Goal: Complete application form: Complete application form

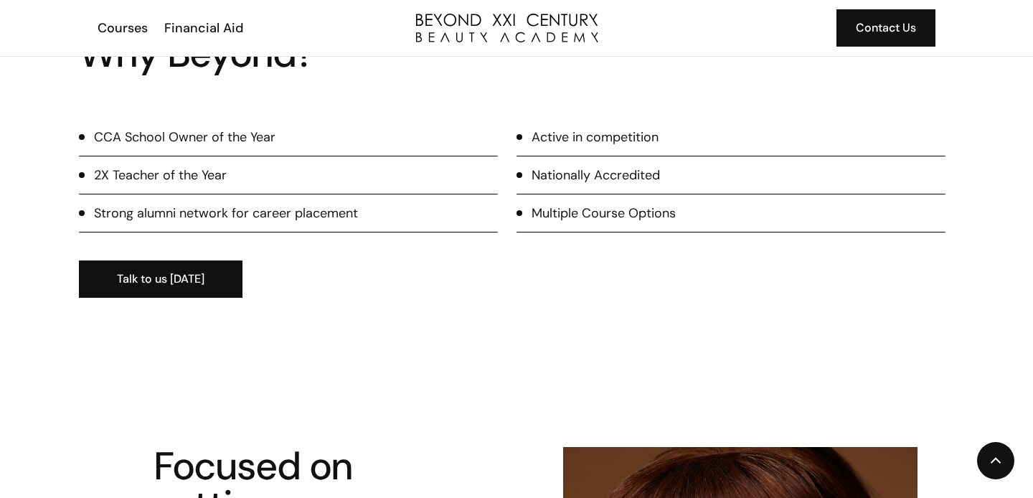
scroll to position [1409, 0]
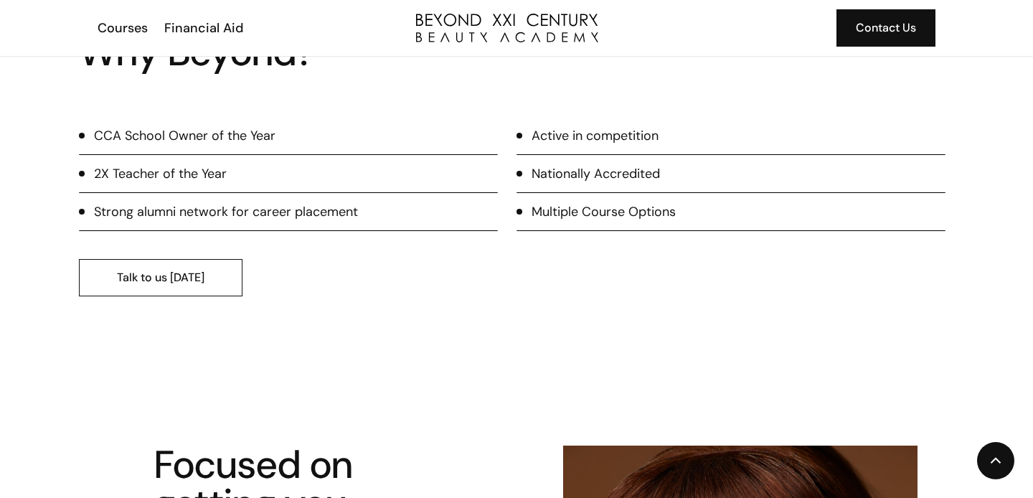
click at [190, 283] on link "Talk to us today" at bounding box center [161, 277] width 164 height 37
click at [153, 268] on link "Talk to us today" at bounding box center [161, 277] width 164 height 37
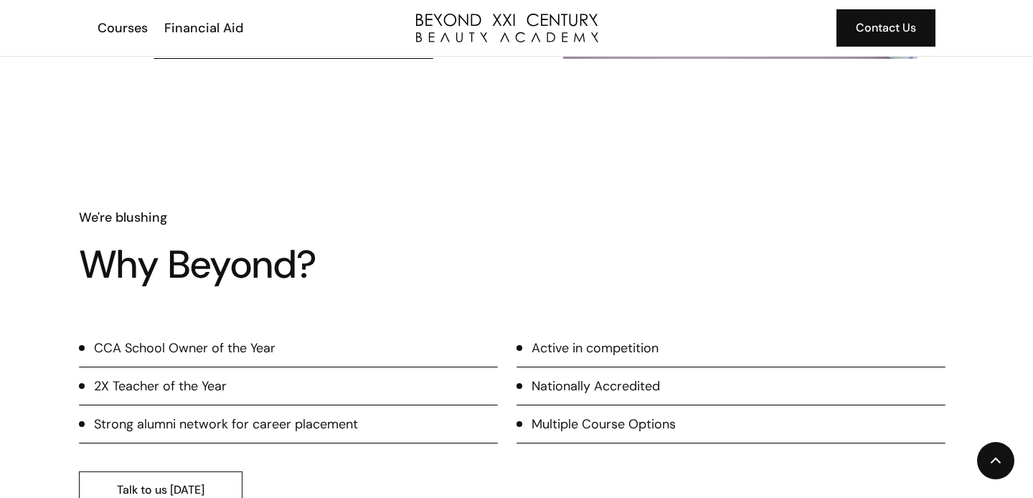
scroll to position [1220, 0]
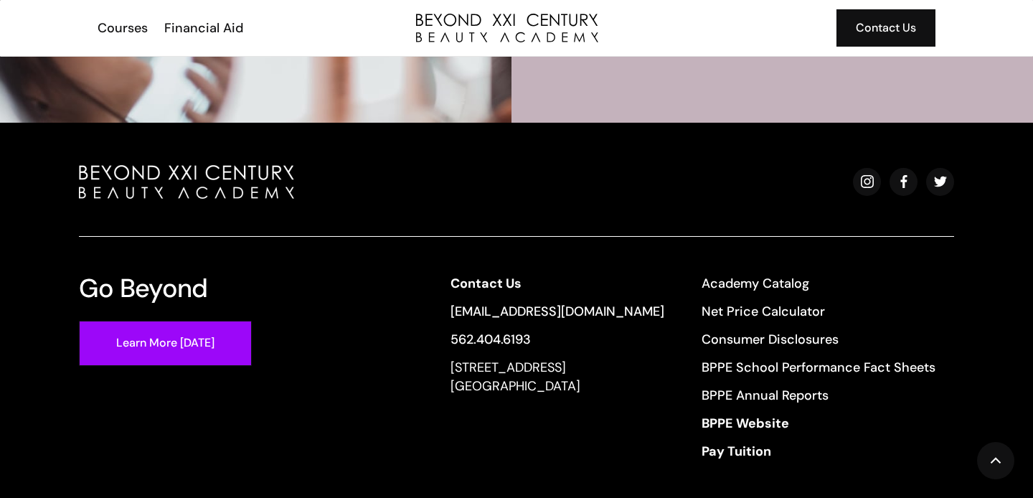
scroll to position [4002, 0]
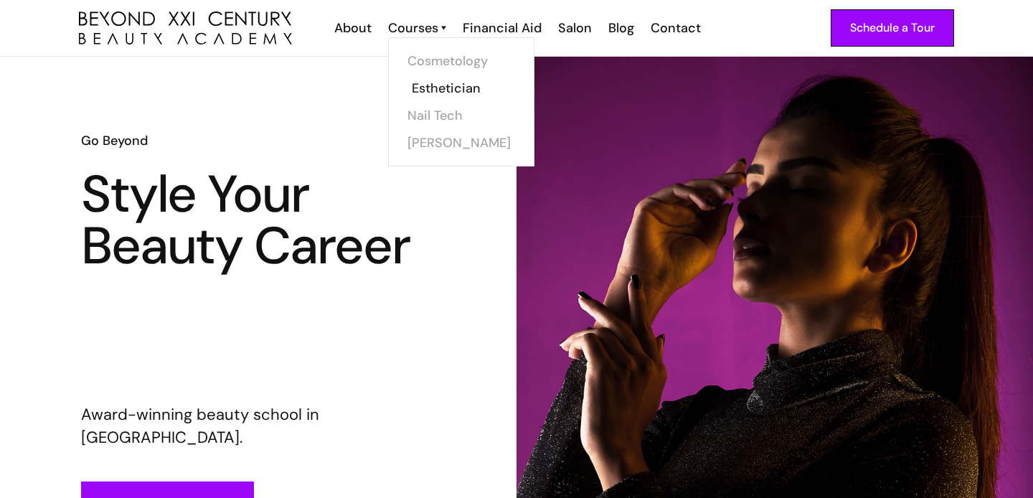
click at [435, 89] on link "Esthetician" at bounding box center [466, 88] width 108 height 27
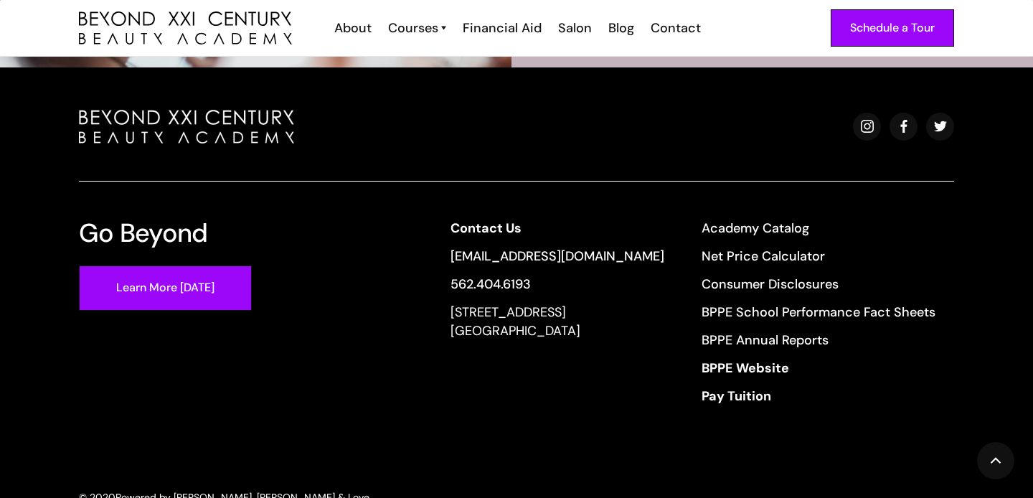
scroll to position [4713, 0]
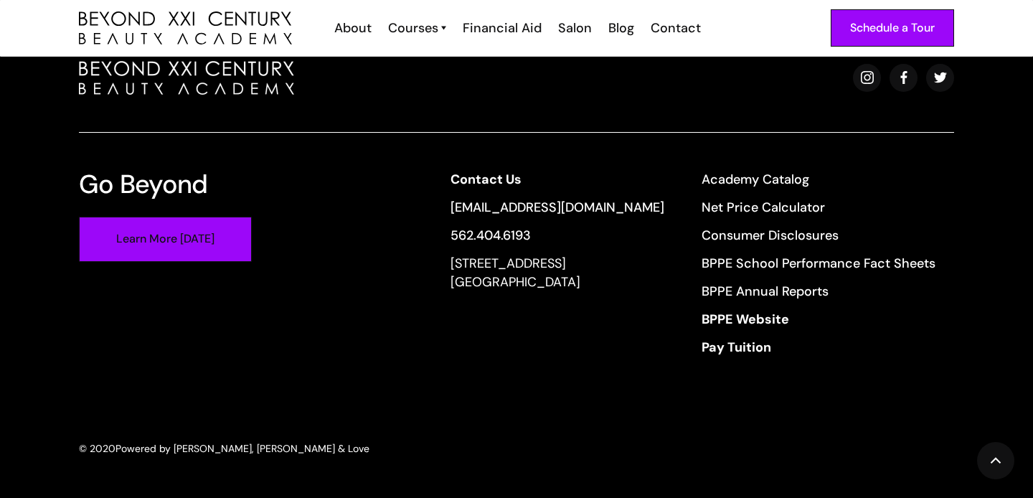
click at [202, 239] on link "Learn More [DATE]" at bounding box center [165, 239] width 173 height 45
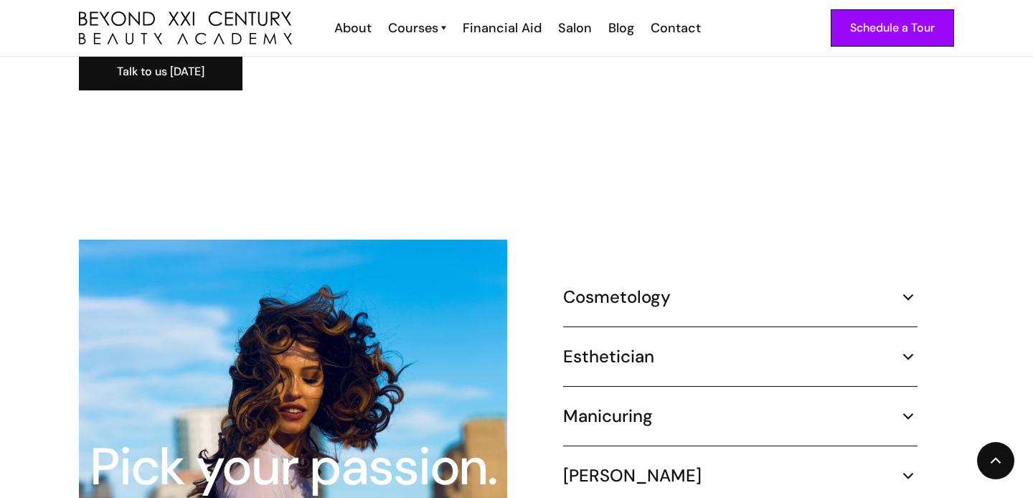
scroll to position [1190, 0]
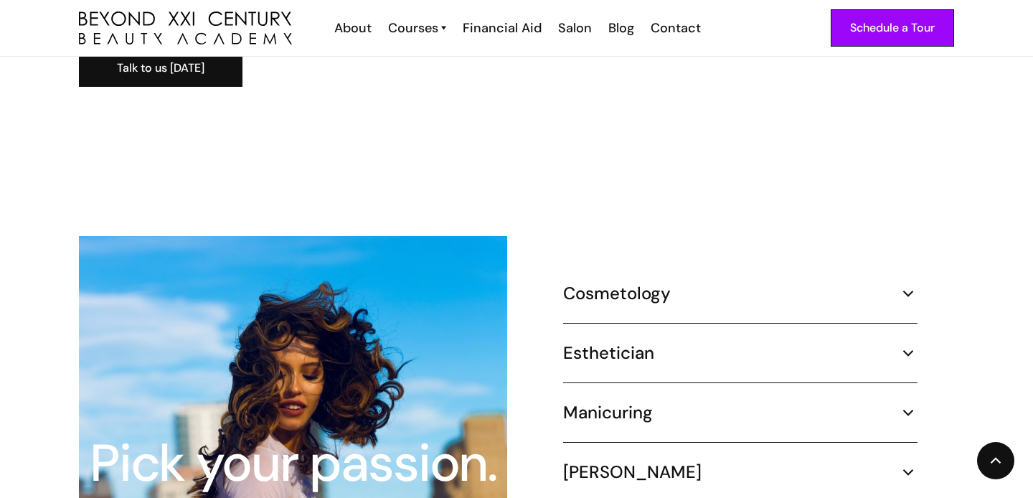
click at [707, 351] on div "Esthetician 600 hours ¾ Time (30 hours per week) – 5 months Part Time (20 hours…" at bounding box center [740, 362] width 354 height 41
click at [908, 344] on img at bounding box center [908, 353] width 19 height 19
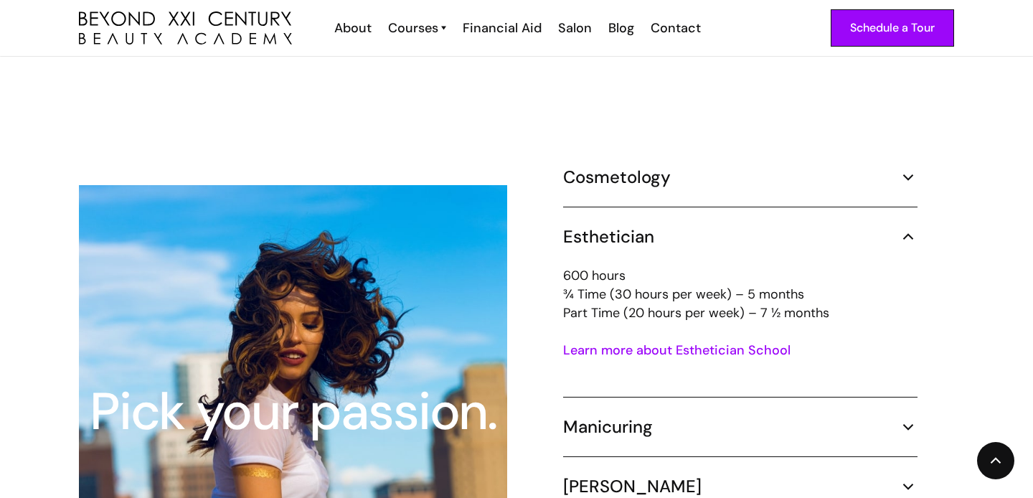
scroll to position [1260, 0]
click at [711, 341] on link "Learn more about Esthetician School" at bounding box center [676, 349] width 227 height 17
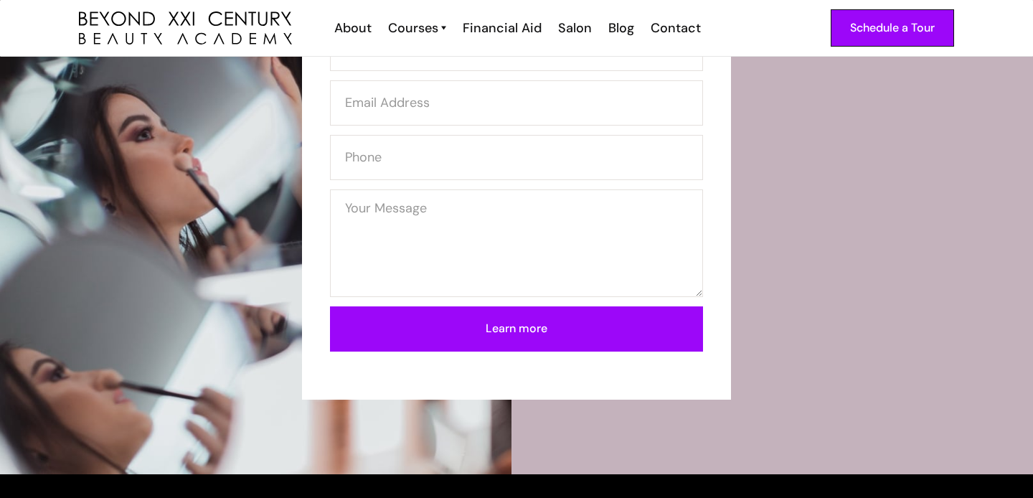
scroll to position [4245, 0]
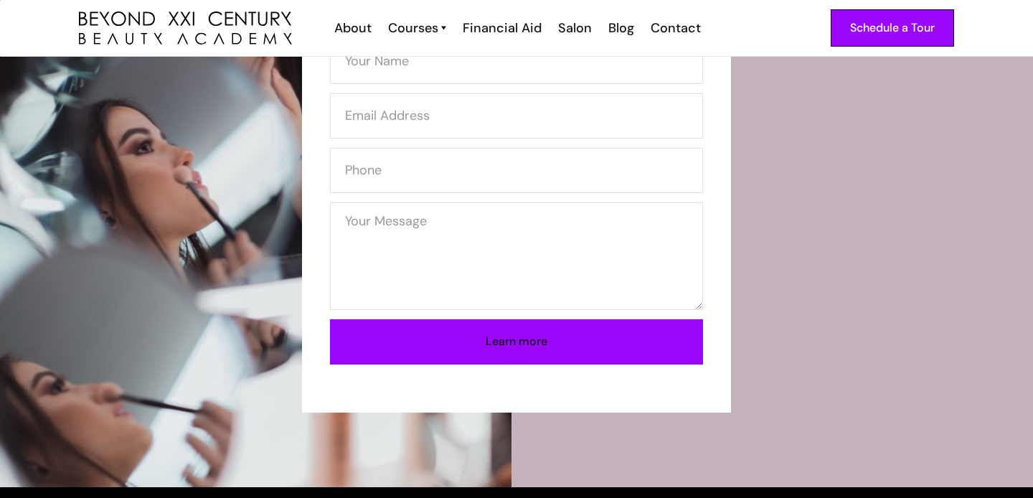
click at [651, 343] on input "Learn more" at bounding box center [516, 341] width 373 height 45
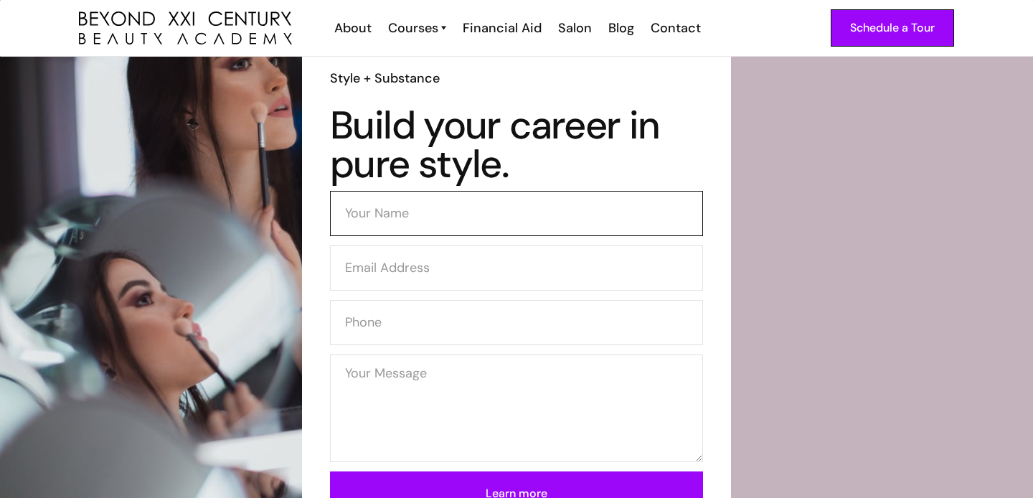
scroll to position [4092, 0]
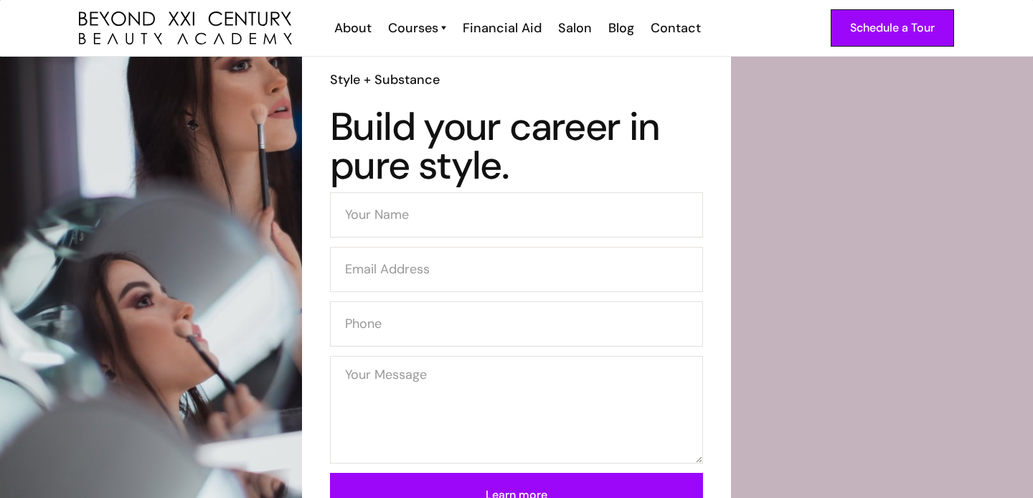
click at [709, 149] on div "Style + Substance Build your career in pure style. Learn more Thank you! Your s…" at bounding box center [516, 304] width 429 height 524
click at [680, 23] on div "Contact" at bounding box center [676, 28] width 50 height 19
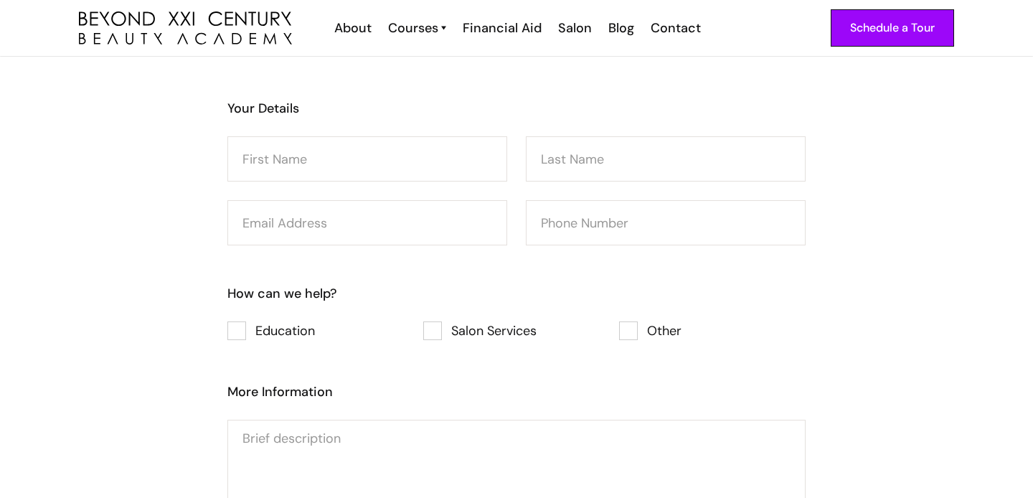
scroll to position [1183, 0]
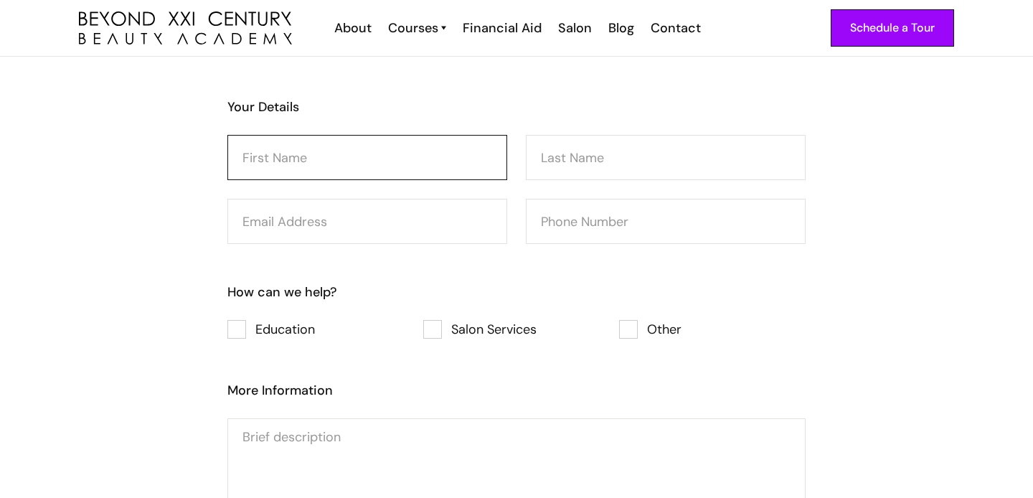
click at [399, 158] on input "Consultation Form" at bounding box center [367, 157] width 280 height 45
type input "Victoria"
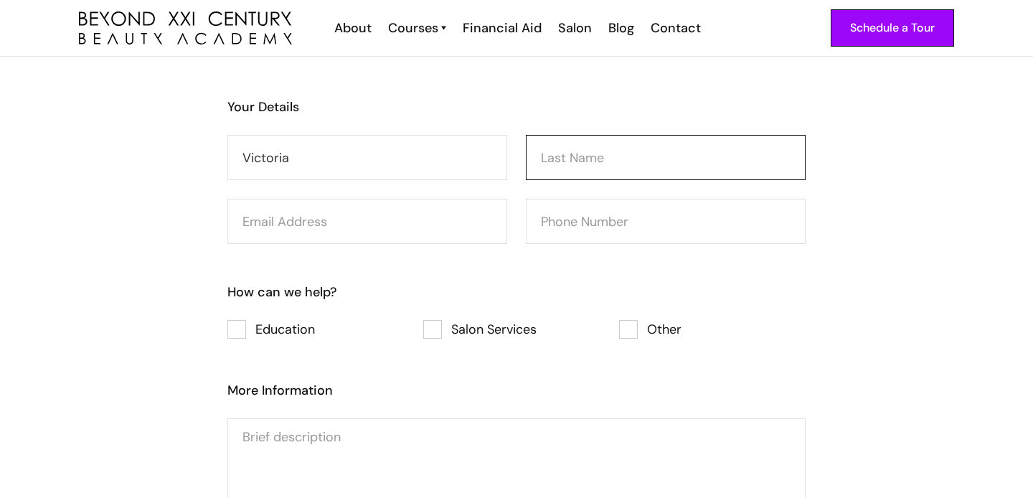
click at [589, 156] on input "Consultation Form" at bounding box center [666, 157] width 280 height 45
type input "[PERSON_NAME]"
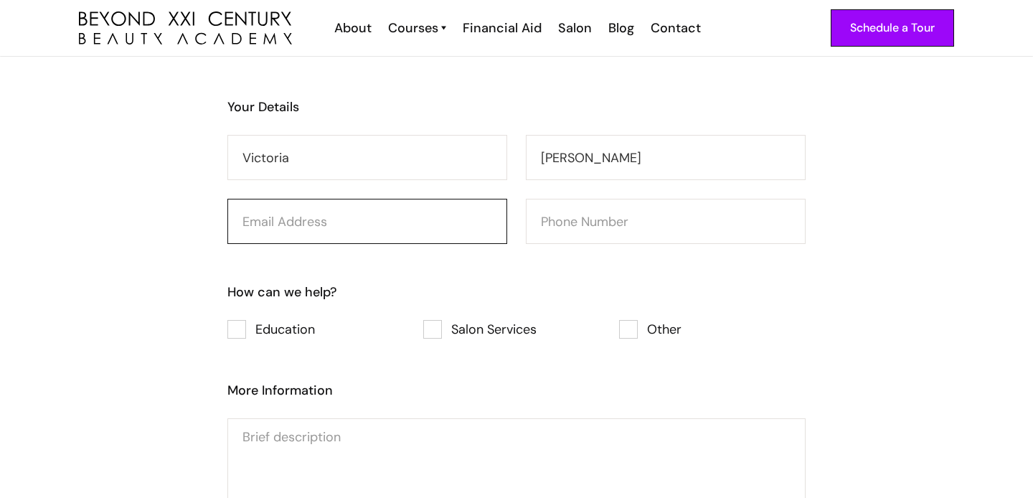
click at [366, 226] on input "Consultation Form" at bounding box center [367, 221] width 280 height 45
type input "victoriac17585@gmail.com"
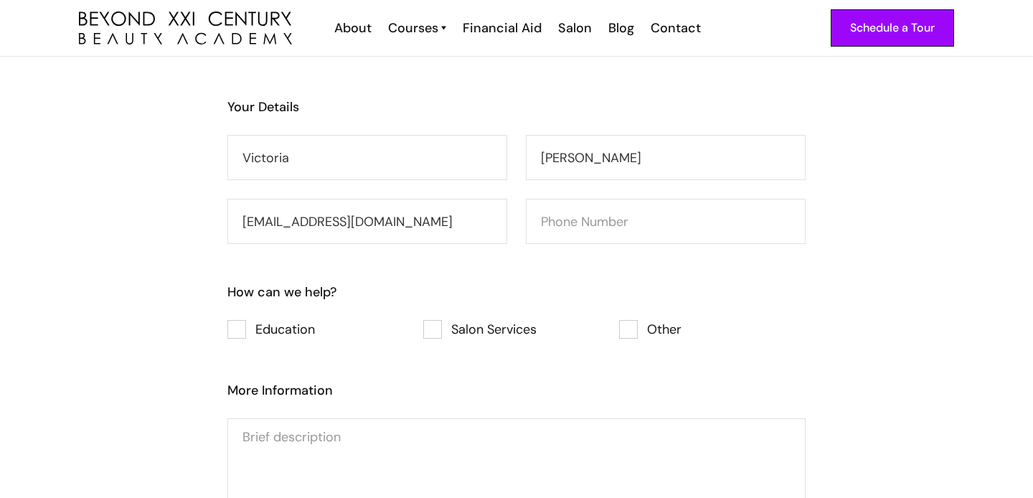
click at [577, 283] on h6 "How can we help?" at bounding box center [516, 292] width 578 height 19
click at [244, 321] on div "Consultation Form" at bounding box center [236, 329] width 19 height 19
click at [244, 325] on input "Education" at bounding box center [246, 329] width 9 height 9
checkbox input "true"
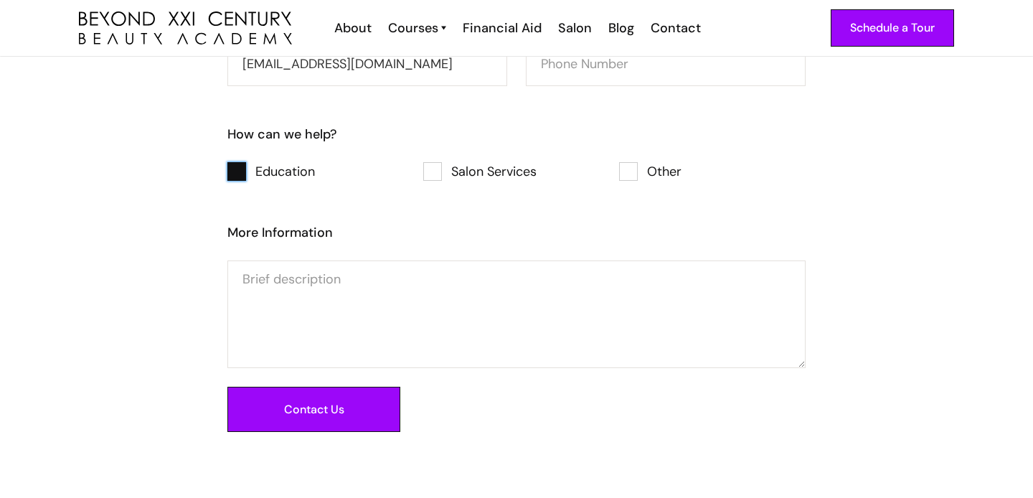
scroll to position [1340, 0]
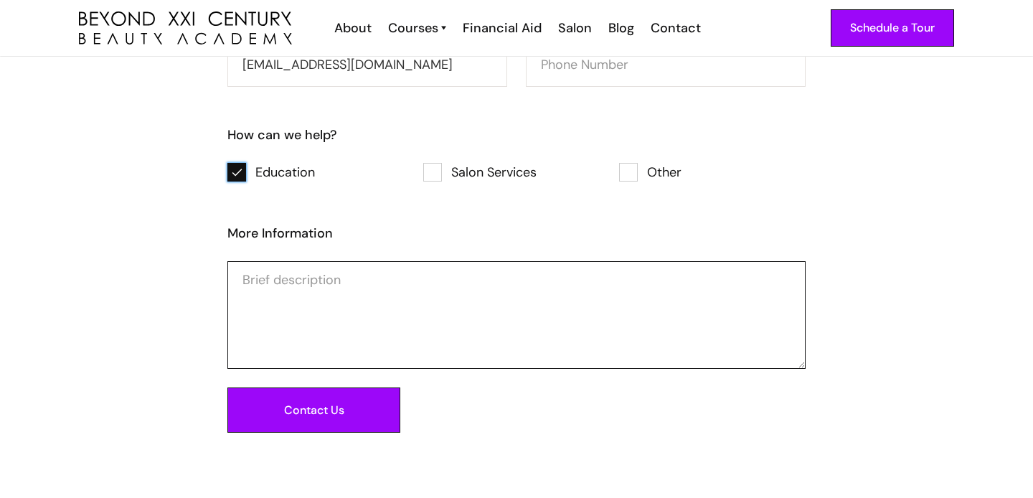
click at [307, 288] on textarea "Consultation Form" at bounding box center [516, 315] width 578 height 108
type textarea "h"
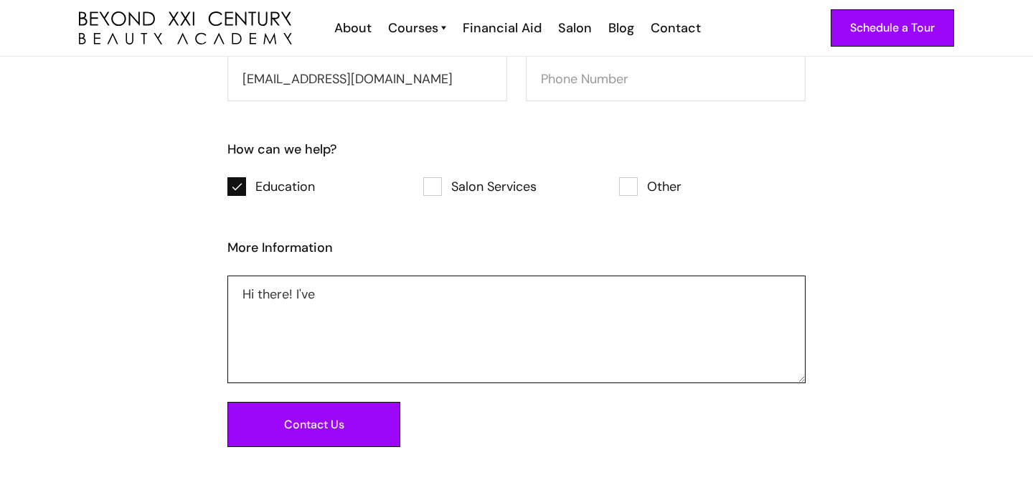
scroll to position [1343, 0]
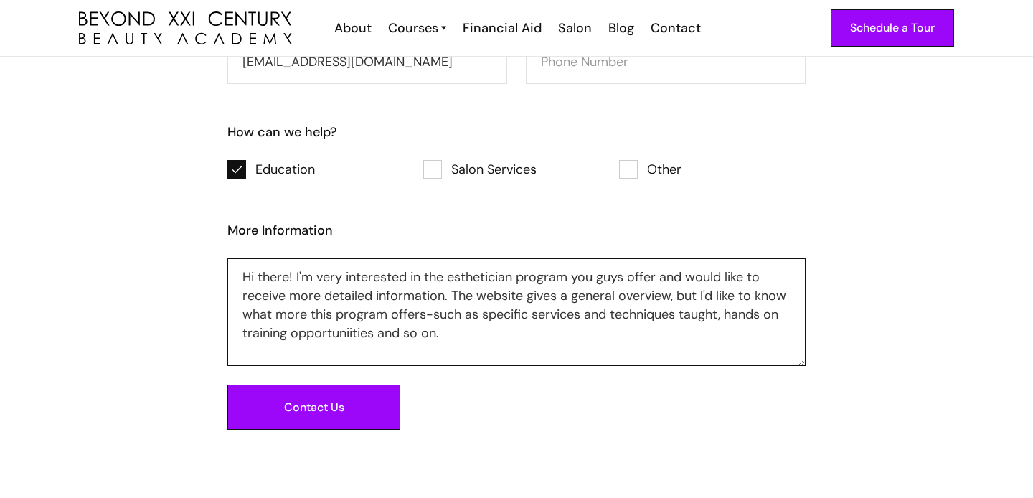
click at [326, 331] on textarea "Hi there! I'm very interested in the esthetician program you guys offer and wou…" at bounding box center [516, 312] width 578 height 108
click at [471, 332] on textarea "Hi there! I'm very interested in the esthetician program you guys offer and wou…" at bounding box center [516, 312] width 578 height 108
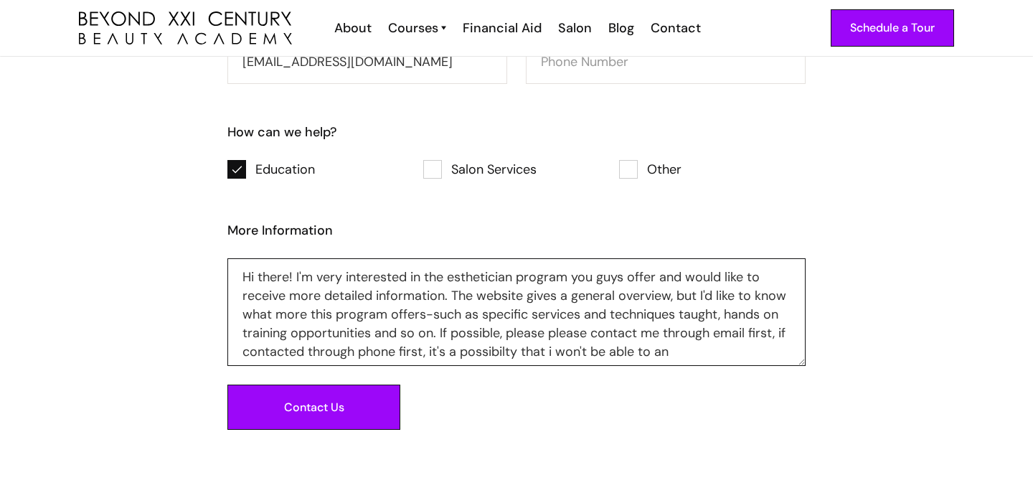
click at [458, 318] on textarea "Hi there! I'm very interested in the esthetician program you guys offer and wou…" at bounding box center [516, 312] width 578 height 108
click at [474, 315] on textarea "Hi there! I'm very interested in the esthetician program you guys offer and wou…" at bounding box center [516, 312] width 578 height 108
click at [483, 313] on textarea "Hi there! I'm very interested in the esthetician program you guys offer and wou…" at bounding box center [516, 312] width 578 height 108
click at [715, 354] on textarea "Hi there! I'm very interested in the esthetician program you guys offer and wou…" at bounding box center [516, 312] width 578 height 108
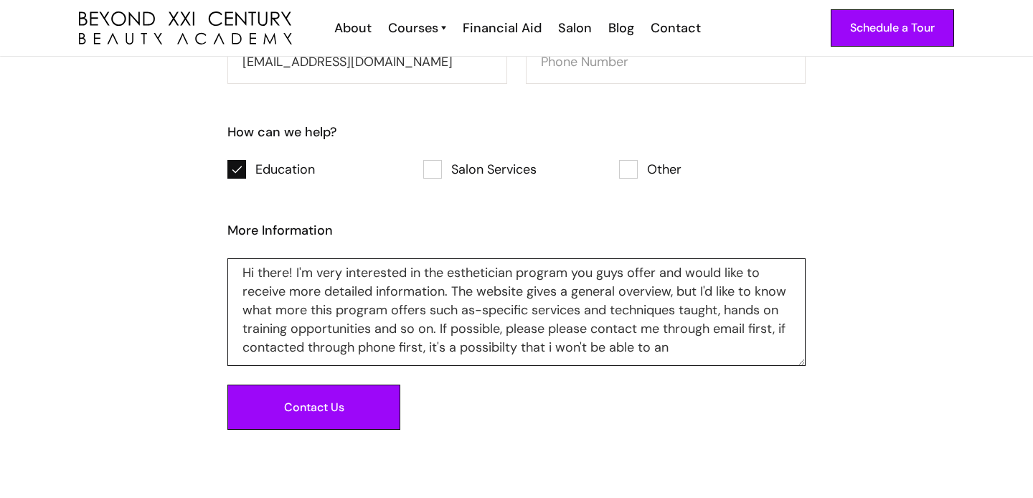
drag, startPoint x: 773, startPoint y: 334, endPoint x: 780, endPoint y: 384, distance: 51.3
click at [780, 385] on form "Your Details Victoria Cortes victoriac17585@gmail.com How can we help? Educatio…" at bounding box center [516, 184] width 578 height 492
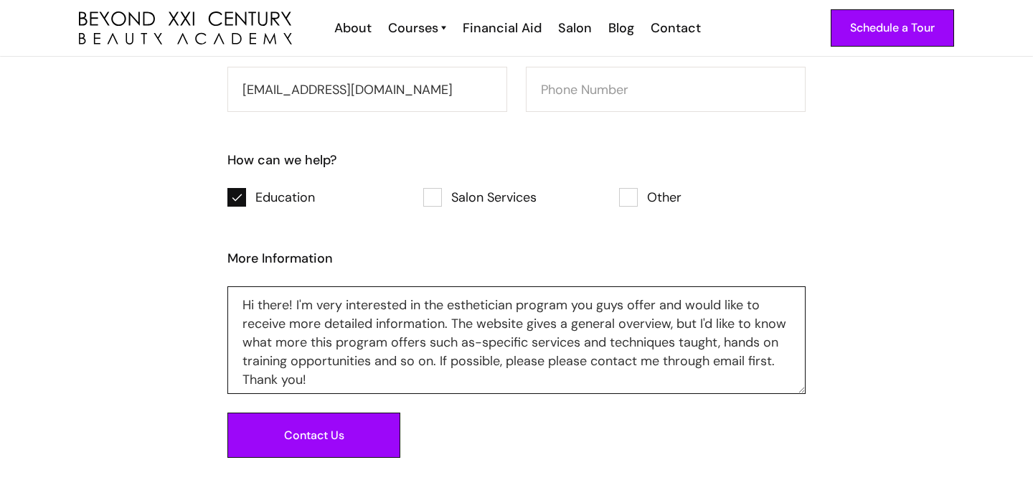
scroll to position [1317, 0]
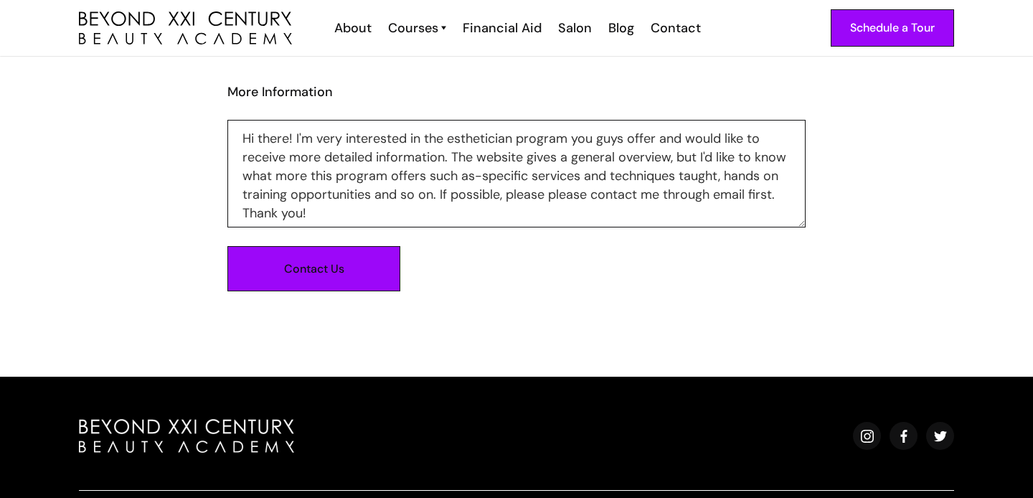
type textarea "Hi there! I'm very interested in the esthetician program you guys offer and wou…"
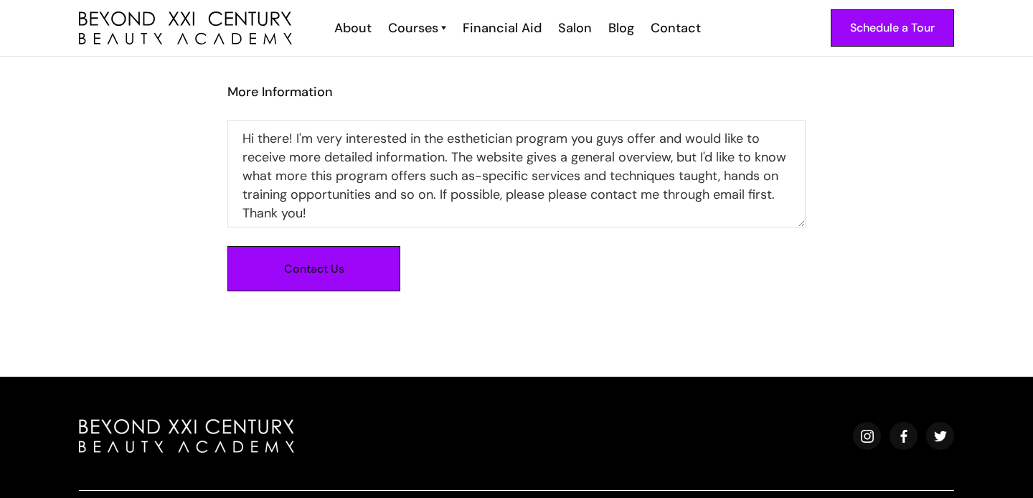
click at [290, 272] on input "Contact Us" at bounding box center [313, 268] width 173 height 45
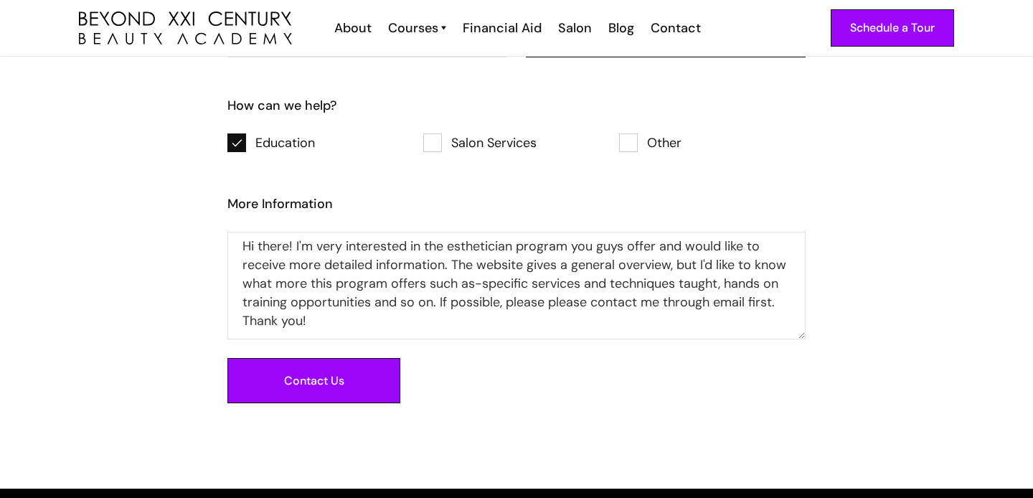
scroll to position [1376, 0]
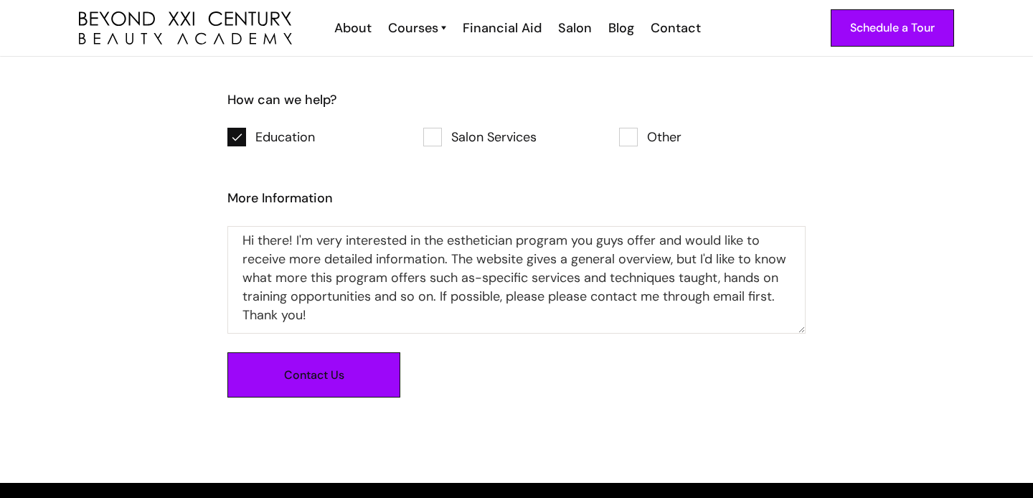
type input "562-387-5936"
click at [351, 380] on input "Contact Us" at bounding box center [313, 374] width 173 height 45
type input "Please wait..."
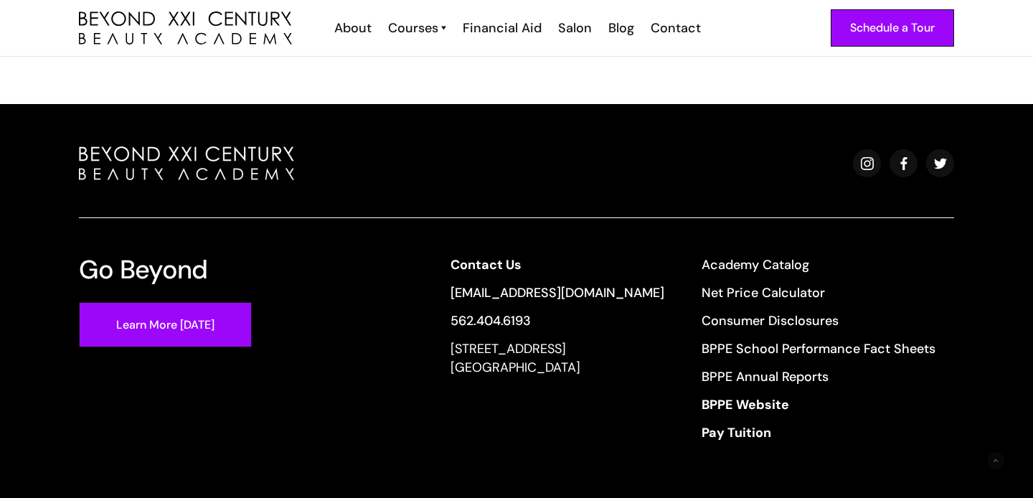
scroll to position [506, 0]
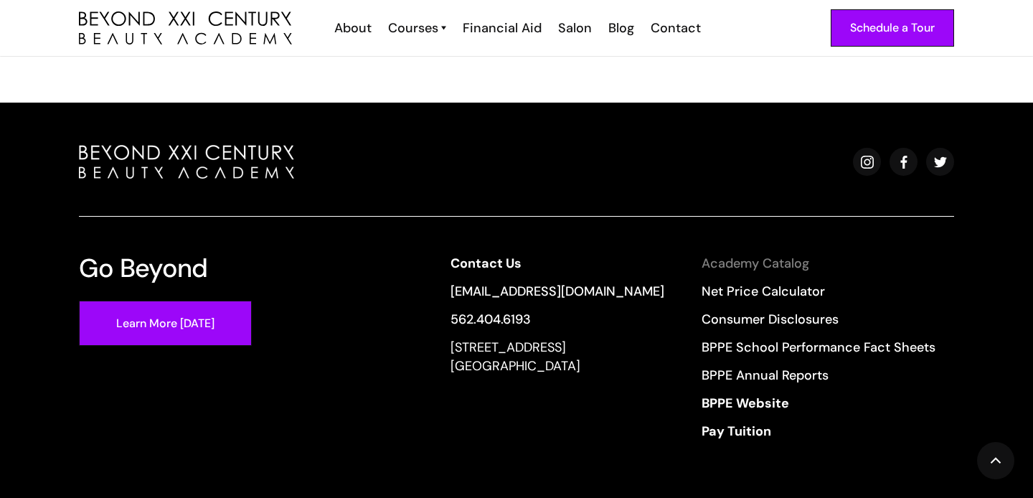
click at [776, 261] on link "Academy Catalog" at bounding box center [818, 263] width 234 height 19
